Goal: Information Seeking & Learning: Check status

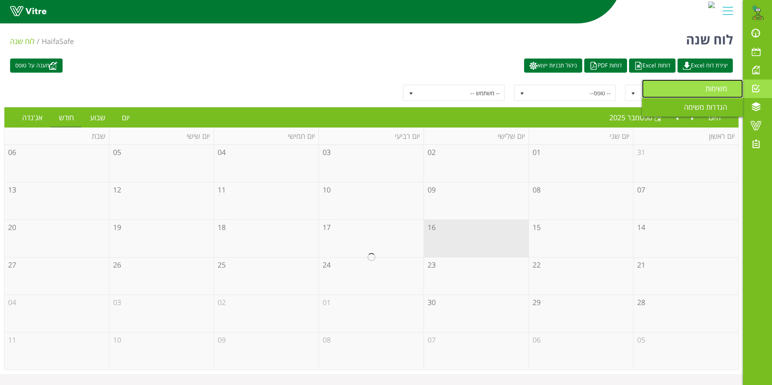
click at [709, 86] on span "משימות" at bounding box center [720, 89] width 31 height 10
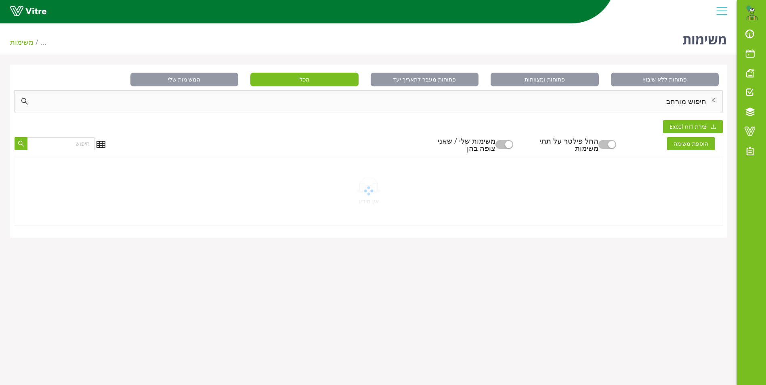
click at [687, 101] on div "חיפוש מורחב" at bounding box center [369, 101] width 708 height 21
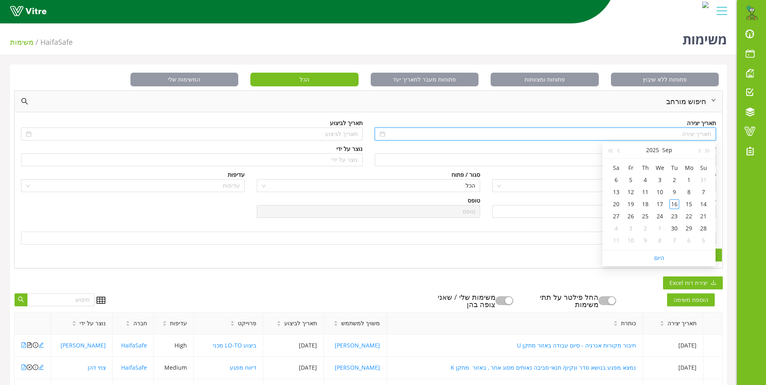
click at [693, 132] on input at bounding box center [549, 134] width 325 height 9
click at [709, 147] on button "button" at bounding box center [707, 150] width 9 height 16
type input "22/09/2024"
click at [705, 215] on div "22" at bounding box center [703, 217] width 10 height 10
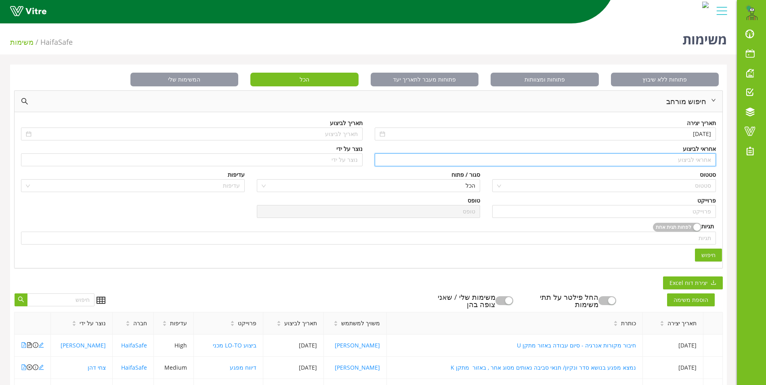
click at [703, 162] on input "search" at bounding box center [545, 160] width 332 height 12
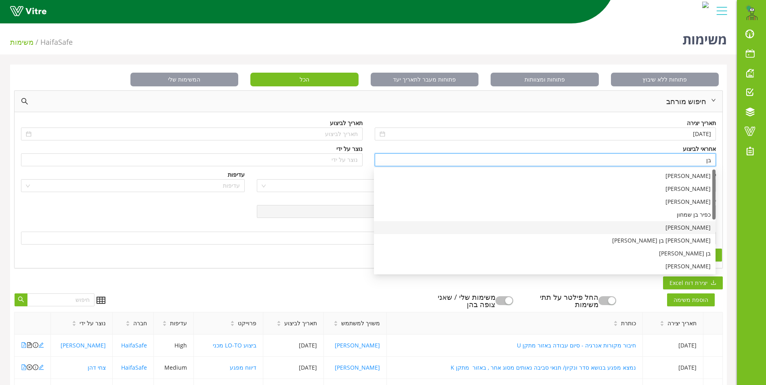
click at [698, 231] on div "[PERSON_NAME]" at bounding box center [545, 227] width 332 height 9
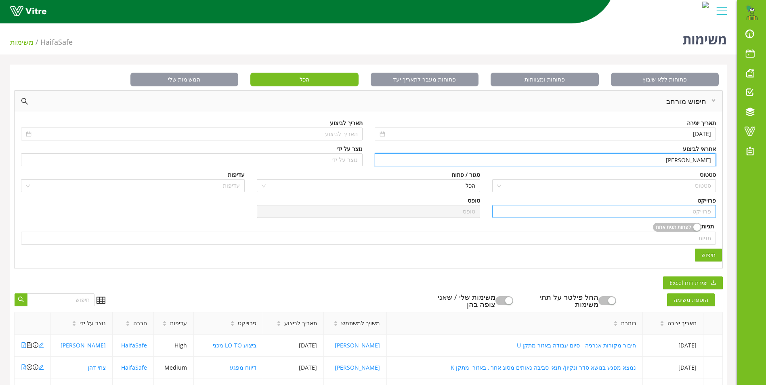
type input "[PERSON_NAME]"
click at [690, 211] on input "search" at bounding box center [604, 211] width 214 height 12
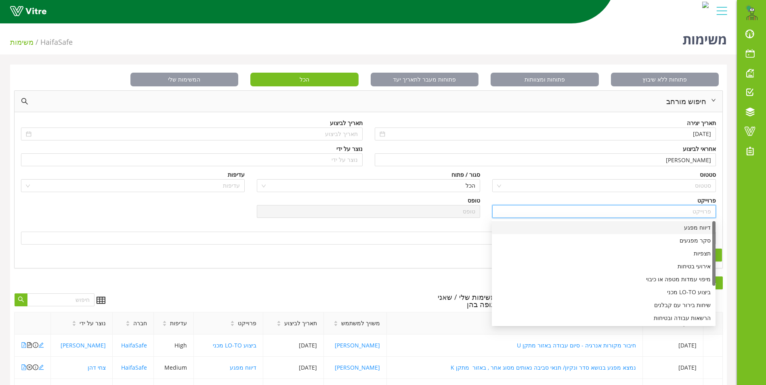
click at [689, 229] on div "דיווח מפגע" at bounding box center [604, 227] width 214 height 9
type input "דיווח מפגע"
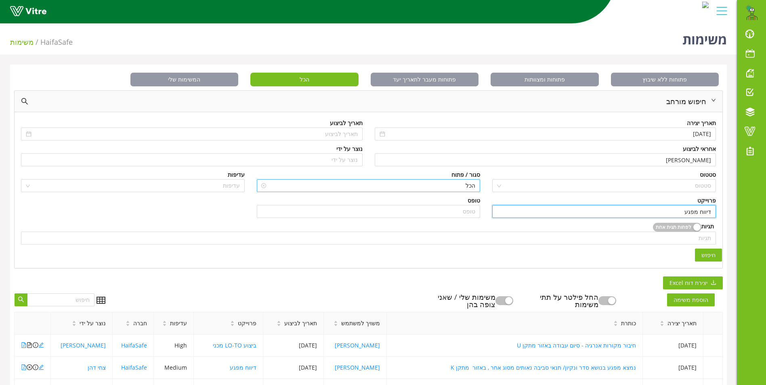
click at [465, 189] on span "הכל" at bounding box center [369, 186] width 214 height 12
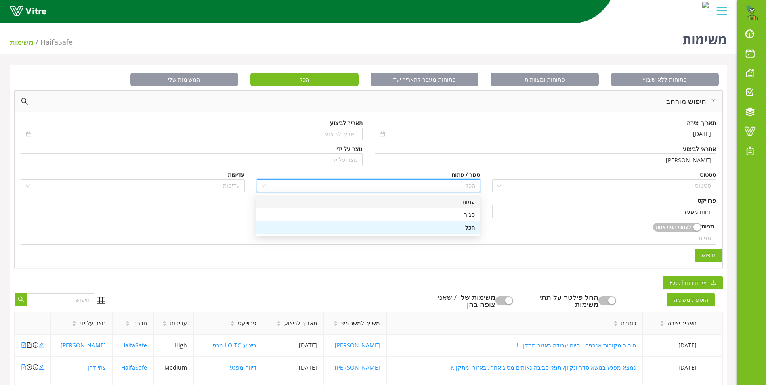
click at [463, 201] on div "פתוח" at bounding box center [368, 201] width 214 height 9
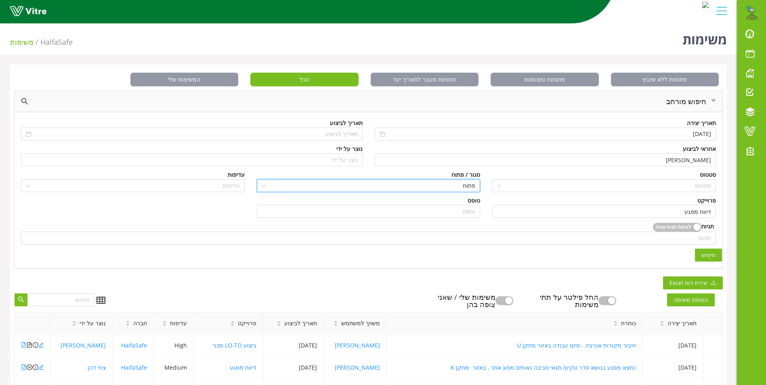
click at [702, 253] on span "חיפוש" at bounding box center [708, 255] width 14 height 9
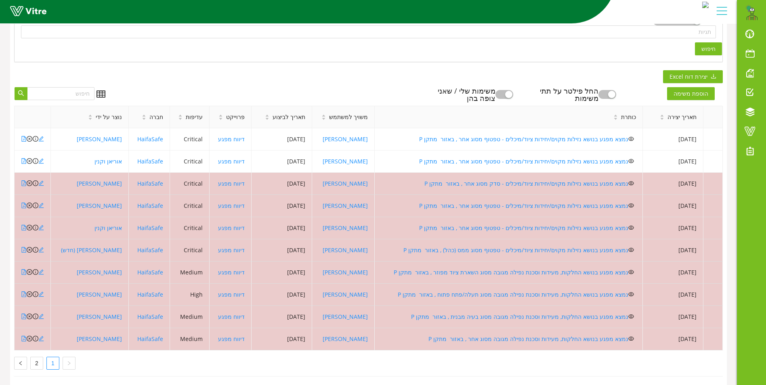
scroll to position [216, 0]
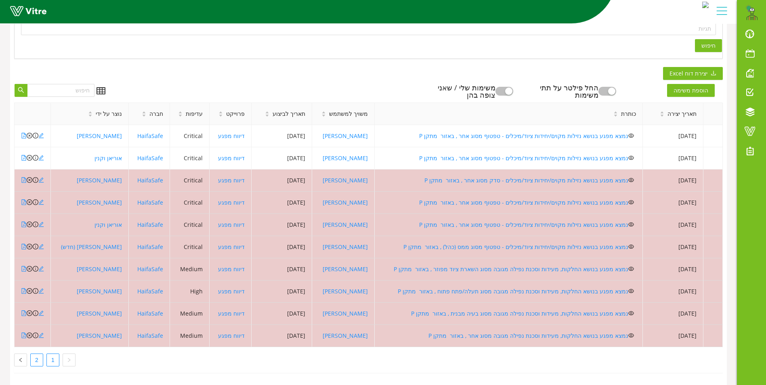
click at [35, 354] on link "2" at bounding box center [37, 360] width 12 height 12
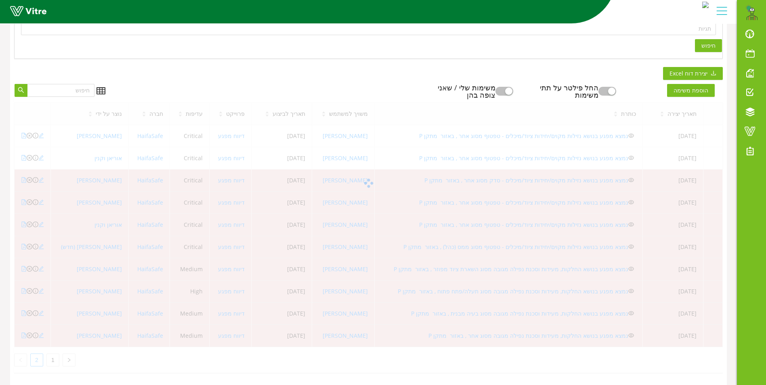
scroll to position [171, 0]
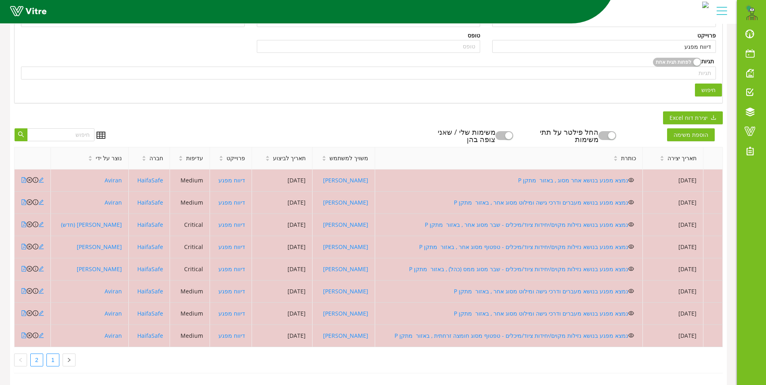
click at [53, 354] on link "1" at bounding box center [53, 360] width 12 height 12
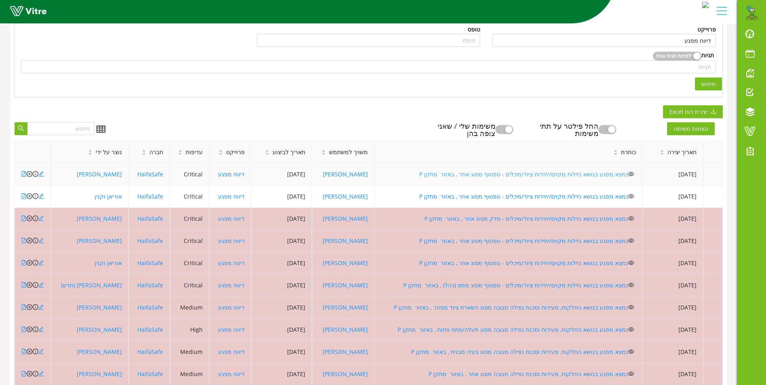
click at [567, 172] on link "נמצא מפגע בנושא נזילות מקוים/יחידות ציוד/מיכלים - טפטוף מסוג אחר , באזור מתקן P" at bounding box center [523, 174] width 209 height 8
click at [491, 197] on link "נמצא מפגע בנושא נזילות מקוים/יחידות ציוד/מיכלים - טפטוף מסוג אחר , באזור מתקן P" at bounding box center [523, 197] width 209 height 8
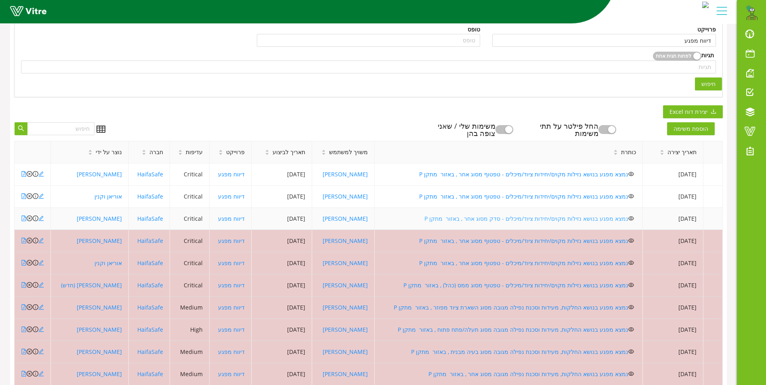
click at [496, 218] on link "נמצא מפגע בנושא נזילות מקוים/יחידות ציוד/מיכלים - סדק מסוג אחר , באזור מתקן P" at bounding box center [526, 219] width 204 height 8
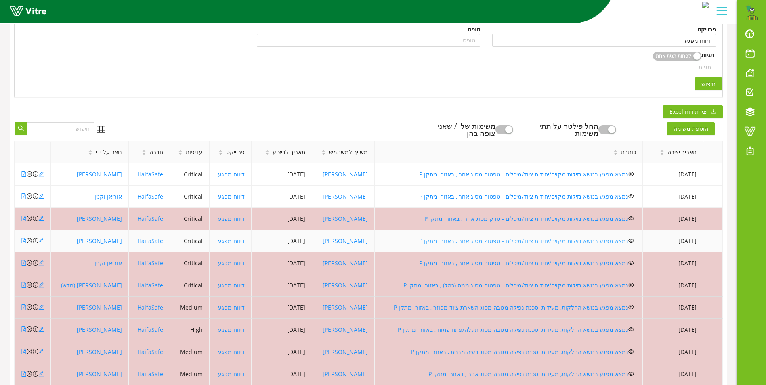
click at [514, 238] on link "נמצא מפגע בנושא נזילות מקוים/יחידות ציוד/מיכלים - טפטוף מסוג אחר , באזור מתקן P" at bounding box center [523, 241] width 209 height 8
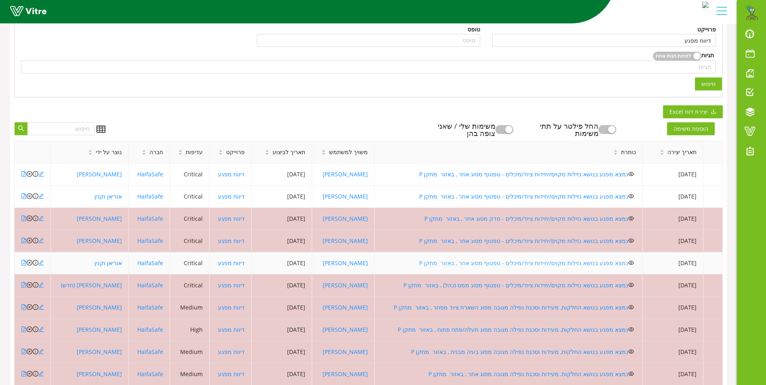
click at [502, 264] on link "נמצא מפגע בנושא נזילות מקוים/יחידות ציוד/מיכלים - טפטוף מסוג אחר , באזור מתקן P" at bounding box center [523, 263] width 209 height 8
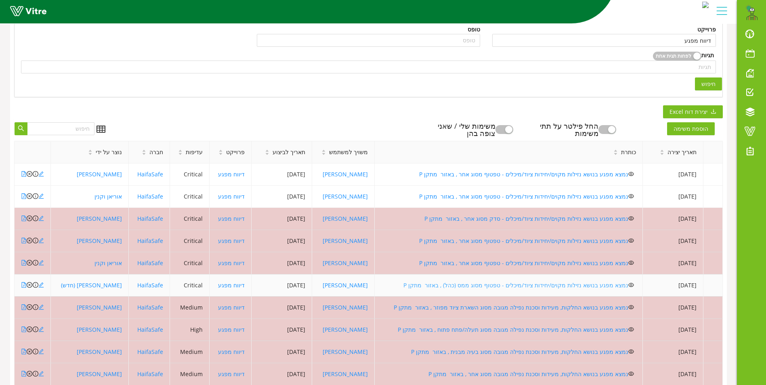
click at [491, 283] on link "נמצא מפגע בנושא נזילות מקוים/יחידות ציוד/מיכלים - טפטוף מסוג ממס (כהל) , באזור …" at bounding box center [515, 285] width 225 height 8
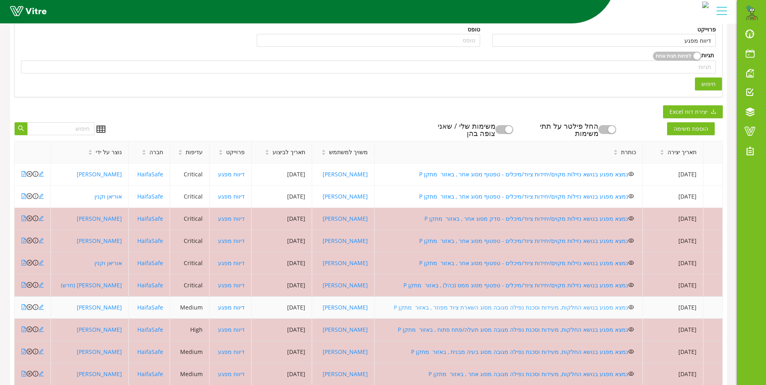
click at [503, 307] on link "נמצא מפגע בנושא החלקות, מעידות וסכנת נפילה מגובה מסוג השארת ציוד מפוזר , באזור …" at bounding box center [511, 308] width 235 height 8
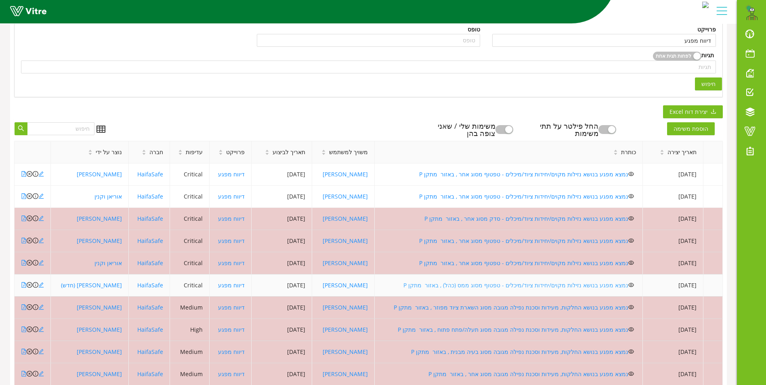
click at [464, 286] on link "נמצא מפגע בנושא נזילות מקוים/יחידות ציוד/מיכלים - טפטוף מסוג ממס (כהל) , באזור …" at bounding box center [515, 285] width 225 height 8
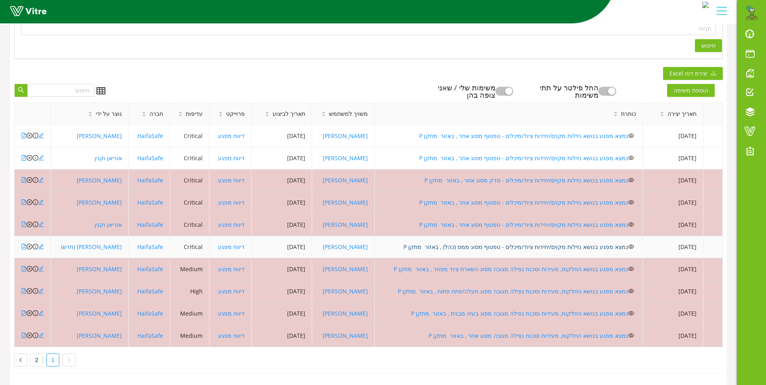
scroll to position [216, 0]
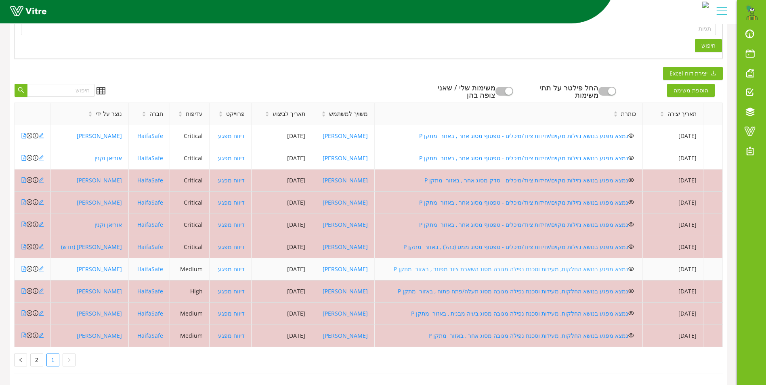
click at [445, 265] on link "נמצא מפגע בנושא החלקות, מעידות וסכנת נפילה מגובה מסוג השארת ציוד מפוזר , באזור …" at bounding box center [511, 269] width 235 height 8
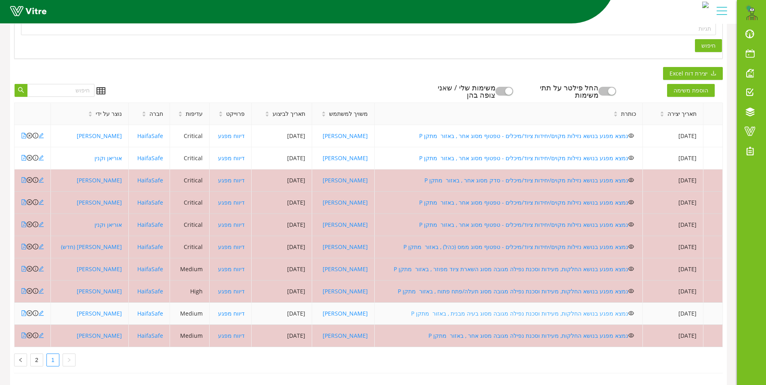
click at [486, 310] on link "נמצא מפגע בנושא החלקות, מעידות וסכנת נפילה מגובה מסוג בעיה מבנית , באזור מתקן P" at bounding box center [519, 314] width 217 height 8
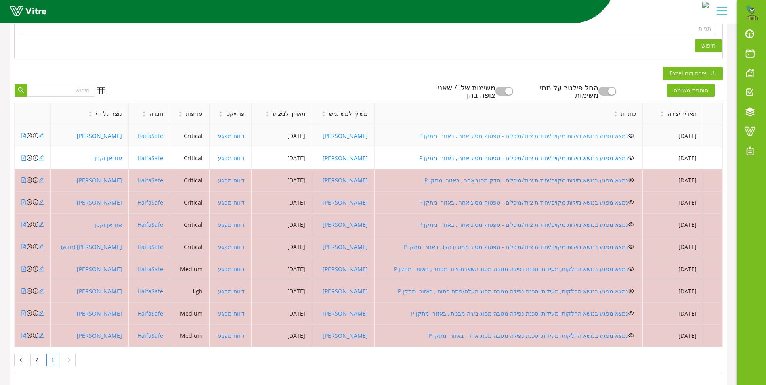
click at [503, 132] on link "נמצא מפגע בנושא נזילות מקוים/יחידות ציוד/מיכלים - טפטוף מסוג אחר , באזור מתקן P" at bounding box center [523, 136] width 209 height 8
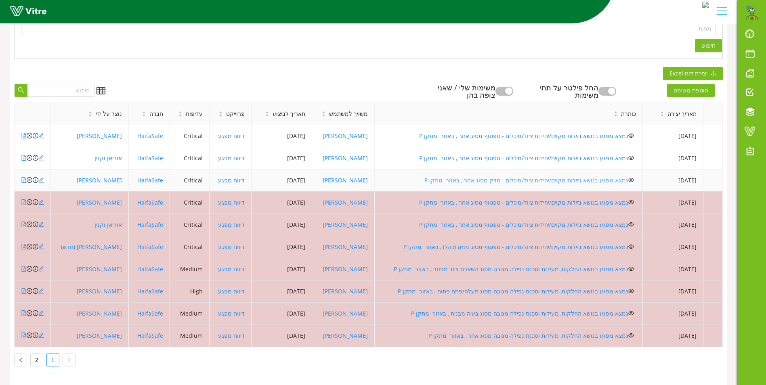
click at [518, 176] on link "נמצא מפגע בנושא נזילות מקוים/יחידות ציוד/מיכלים - סדק מסוג אחר , באזור מתקן P" at bounding box center [526, 180] width 204 height 8
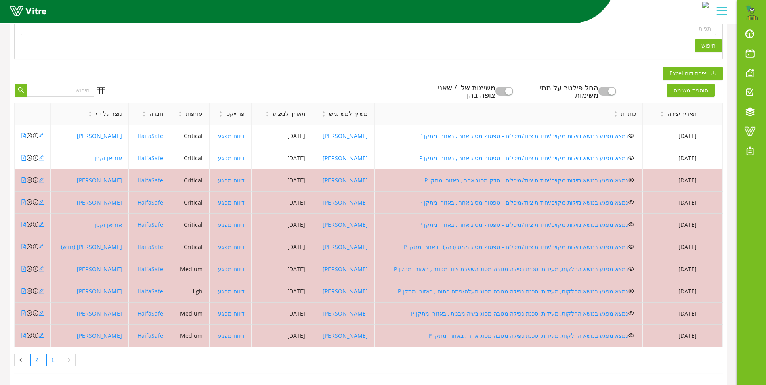
click at [40, 354] on link "2" at bounding box center [37, 360] width 12 height 12
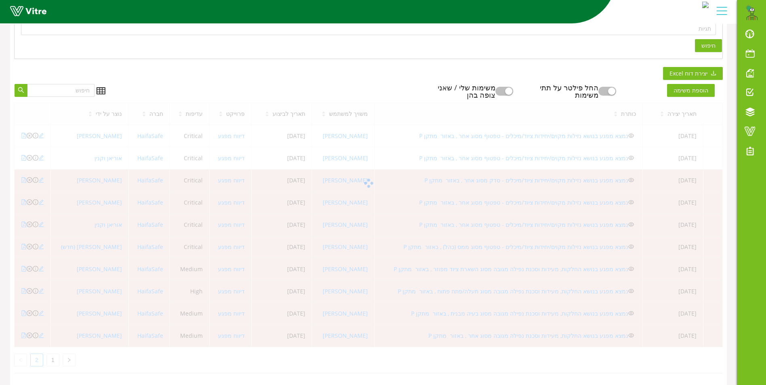
scroll to position [171, 0]
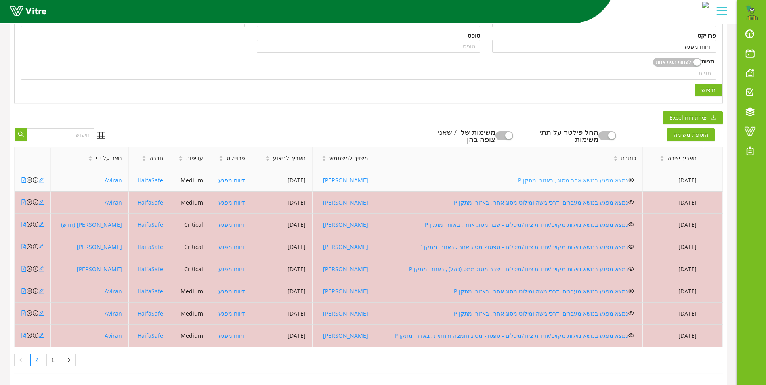
click at [548, 176] on link "נמצא מפגע בנושא אחר מסוג , באזור מתקן P" at bounding box center [573, 180] width 110 height 8
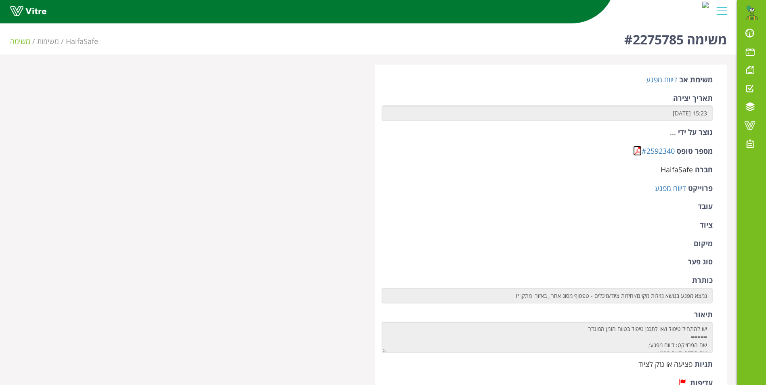
click at [637, 149] on link at bounding box center [637, 151] width 8 height 10
click at [638, 147] on link at bounding box center [637, 151] width 8 height 10
click at [637, 149] on link at bounding box center [637, 151] width 8 height 10
click at [640, 151] on link at bounding box center [637, 151] width 8 height 10
click at [635, 150] on link at bounding box center [637, 151] width 8 height 10
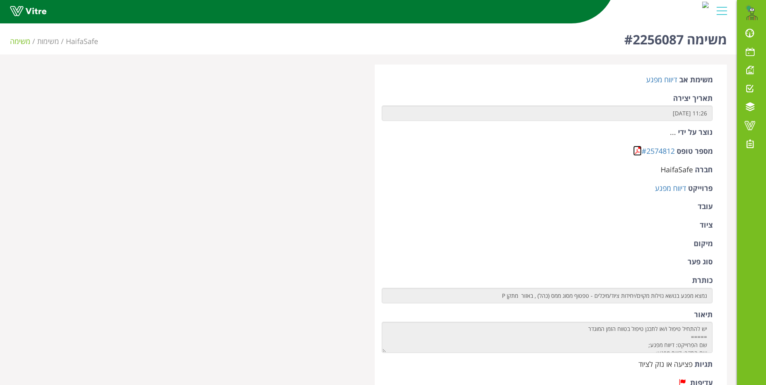
click at [634, 151] on link at bounding box center [637, 151] width 8 height 10
click at [637, 147] on link at bounding box center [637, 151] width 8 height 10
click at [635, 153] on link at bounding box center [637, 151] width 8 height 10
click at [633, 149] on link at bounding box center [637, 151] width 8 height 10
click at [636, 151] on link at bounding box center [637, 151] width 8 height 10
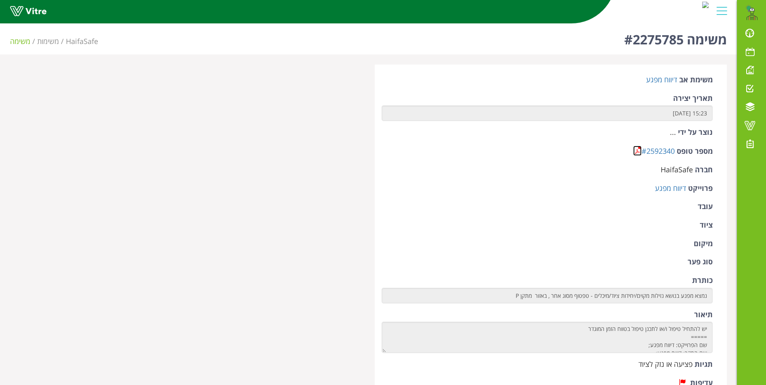
click at [637, 149] on link at bounding box center [637, 151] width 8 height 10
click at [637, 152] on link at bounding box center [637, 151] width 8 height 10
click at [642, 152] on link "#2470528" at bounding box center [658, 151] width 33 height 10
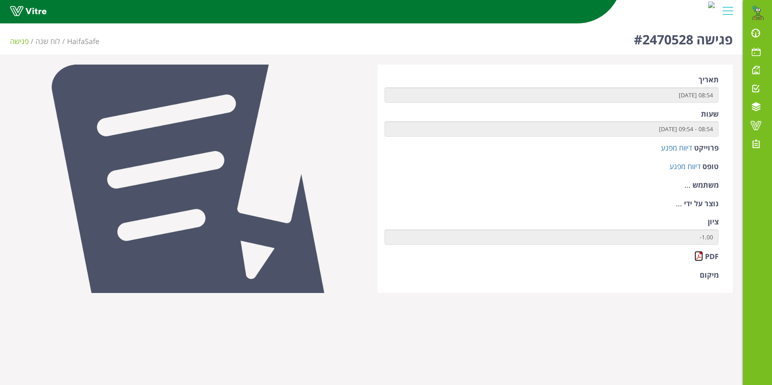
click at [698, 254] on link at bounding box center [698, 256] width 8 height 10
